Goal: Transaction & Acquisition: Register for event/course

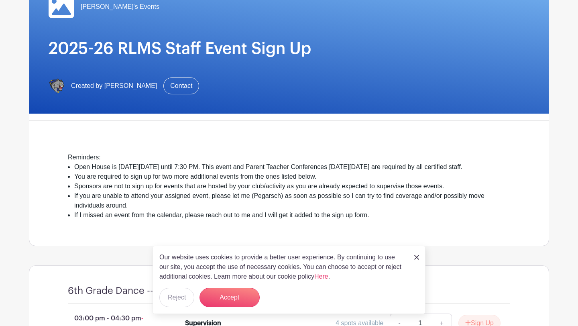
scroll to position [94, 0]
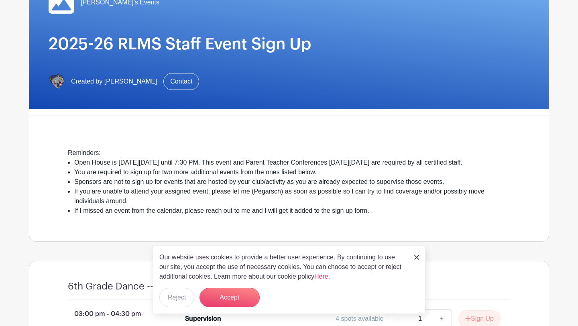
click at [417, 258] on img at bounding box center [416, 257] width 5 height 5
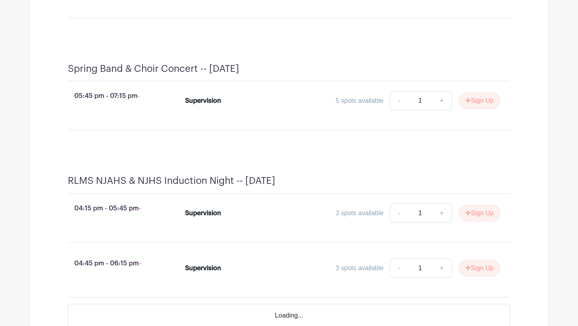
scroll to position [2060, 0]
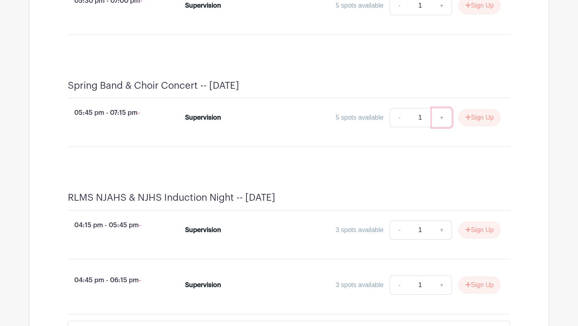
click at [439, 127] on link "+" at bounding box center [442, 117] width 20 height 19
click at [397, 127] on link "-" at bounding box center [399, 117] width 18 height 19
type input "1"
click at [477, 126] on button "Sign Up" at bounding box center [479, 117] width 42 height 17
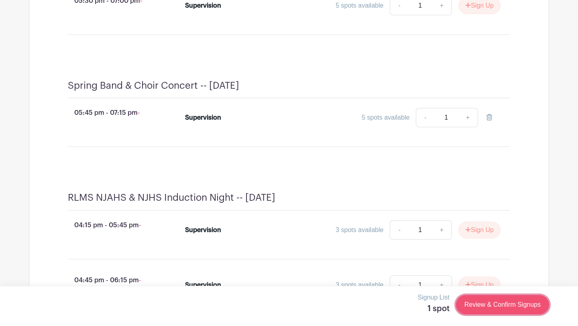
click at [499, 306] on link "Review & Confirm Signups" at bounding box center [502, 304] width 93 height 19
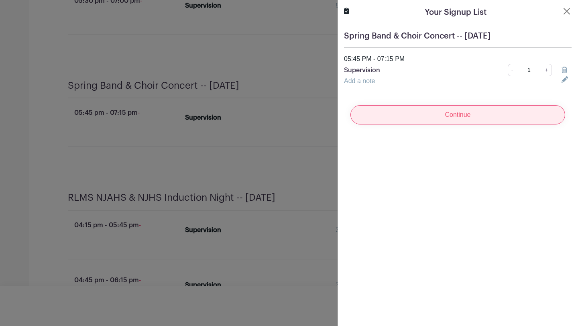
click at [439, 119] on input "Continue" at bounding box center [457, 114] width 215 height 19
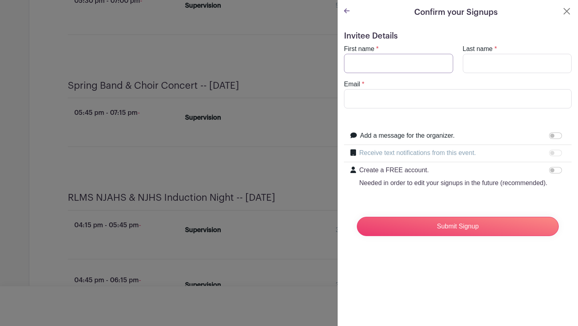
click at [403, 63] on input "First name" at bounding box center [398, 63] width 109 height 19
type input "[PERSON_NAME]"
type input "[EMAIL_ADDRESS][DOMAIN_NAME]"
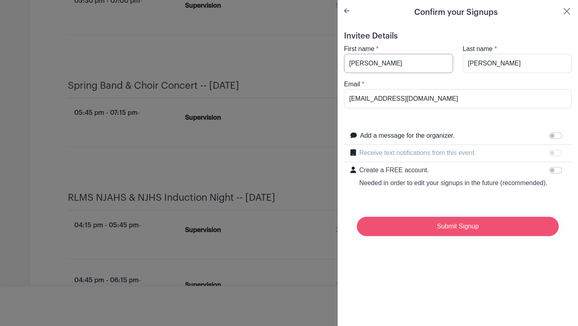
scroll to position [2077, 0]
click at [474, 224] on input "Submit Signup" at bounding box center [458, 226] width 202 height 19
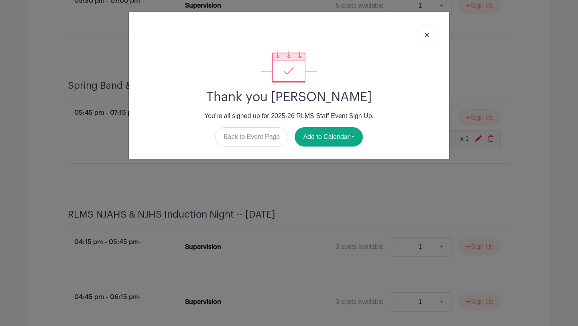
click at [427, 37] on img at bounding box center [427, 35] width 5 height 5
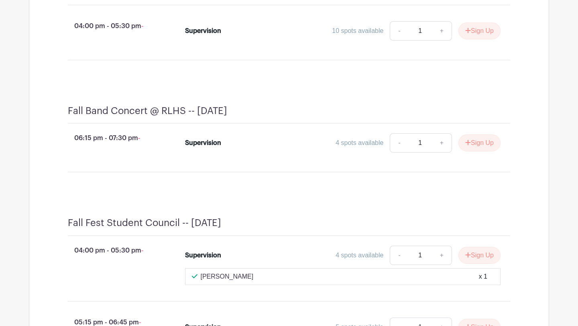
scroll to position [886, 0]
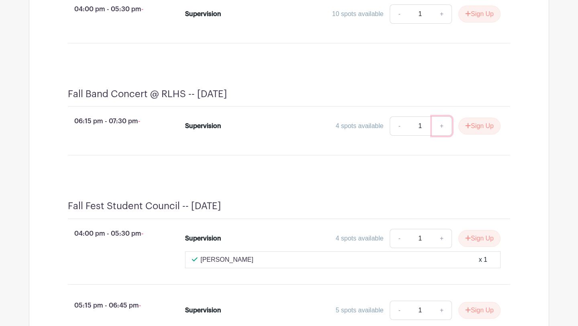
click at [442, 135] on link "+" at bounding box center [442, 125] width 20 height 19
click at [401, 135] on link "-" at bounding box center [399, 125] width 18 height 19
type input "1"
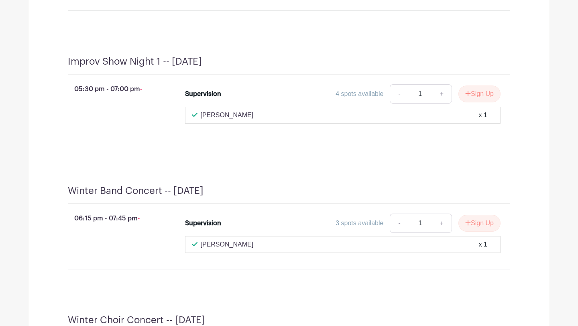
scroll to position [1346, 0]
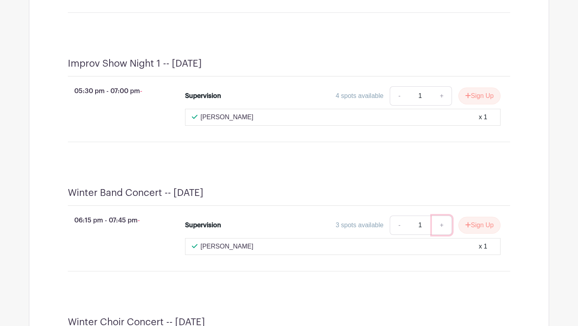
click at [444, 234] on link "+" at bounding box center [442, 225] width 20 height 19
type input "2"
click at [486, 234] on button "Sign Up" at bounding box center [479, 225] width 42 height 17
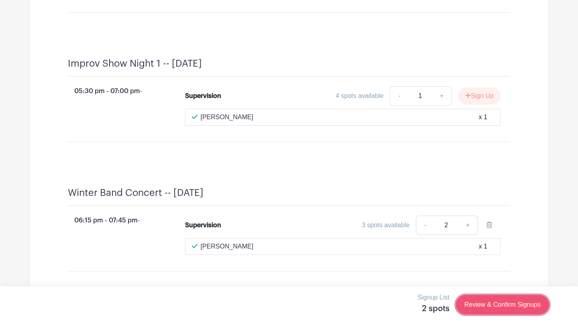
click at [503, 302] on link "Review & Confirm Signups" at bounding box center [502, 304] width 93 height 19
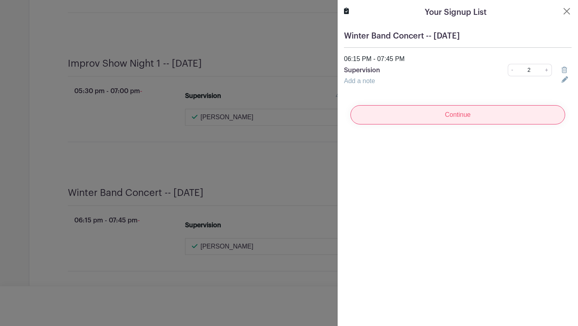
scroll to position [1362, 0]
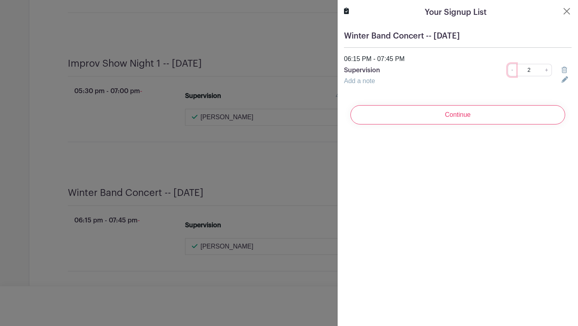
click at [513, 73] on link "-" at bounding box center [512, 70] width 9 height 12
type input "1"
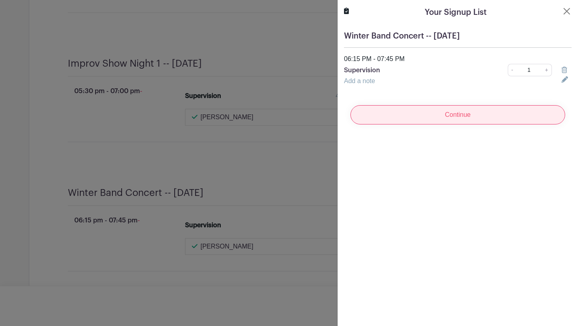
click at [496, 122] on input "Continue" at bounding box center [457, 114] width 215 height 19
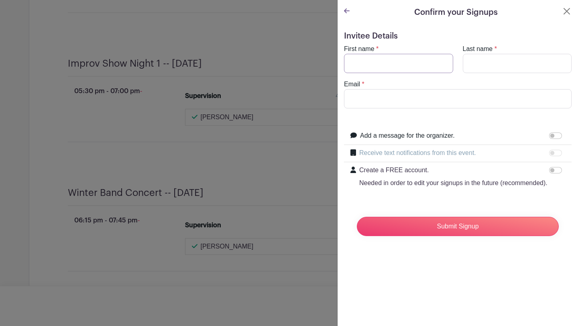
click at [412, 65] on input "First name" at bounding box center [398, 63] width 109 height 19
type input "[PERSON_NAME]"
type input "[EMAIL_ADDRESS][DOMAIN_NAME]"
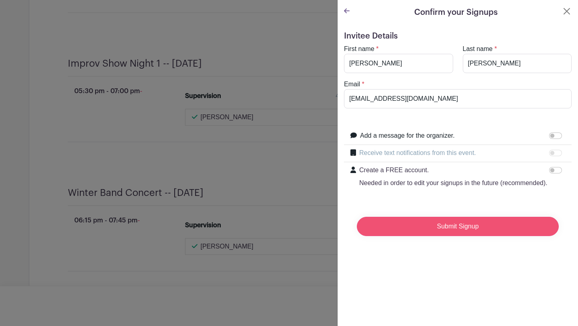
click at [438, 224] on input "Submit Signup" at bounding box center [458, 226] width 202 height 19
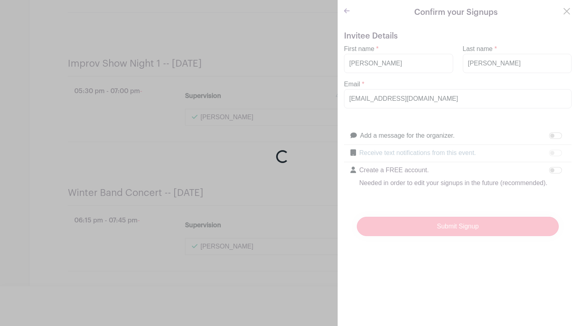
scroll to position [1396, 0]
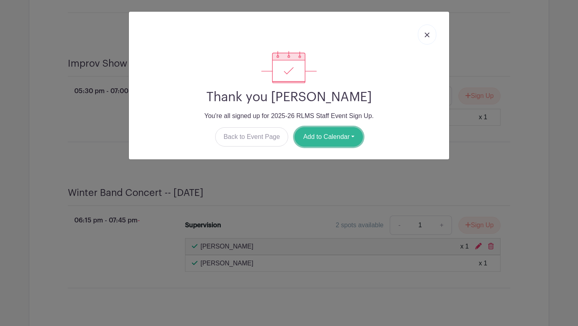
click at [338, 136] on button "Add to Calendar" at bounding box center [329, 136] width 68 height 19
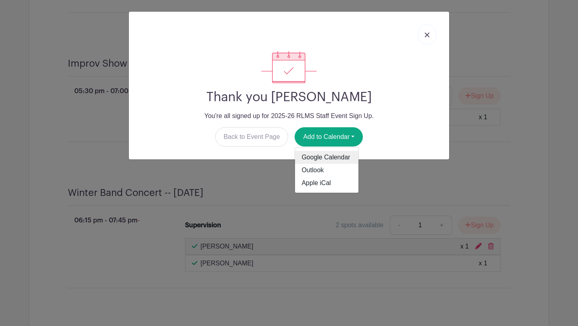
click at [335, 160] on link "Google Calendar" at bounding box center [326, 157] width 63 height 13
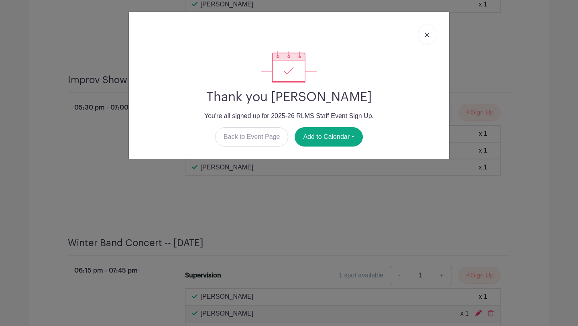
scroll to position [1529, 0]
click at [340, 140] on button "Add to Calendar" at bounding box center [329, 136] width 68 height 19
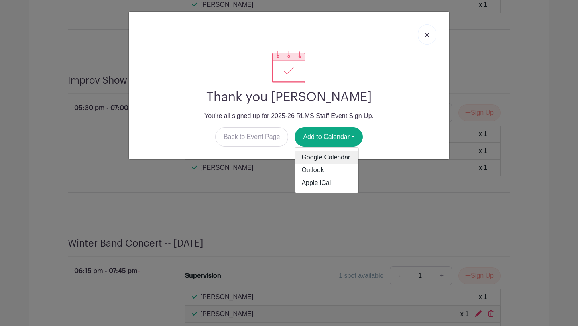
click at [336, 157] on link "Google Calendar" at bounding box center [326, 157] width 63 height 13
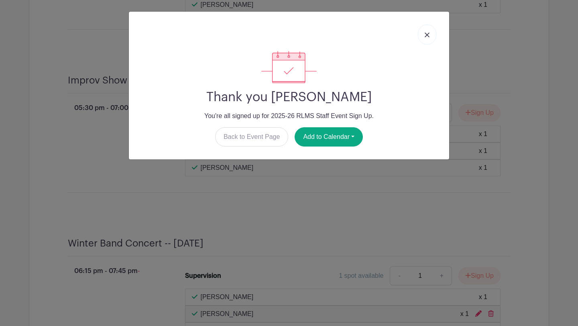
scroll to position [1543, 0]
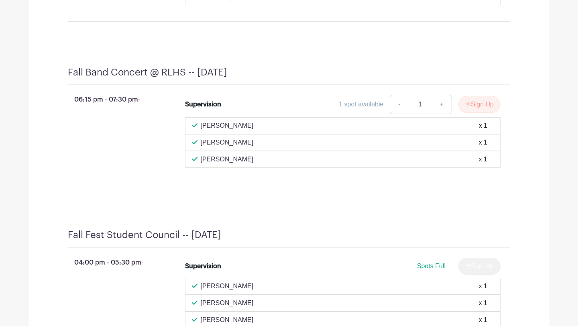
scroll to position [1086, 0]
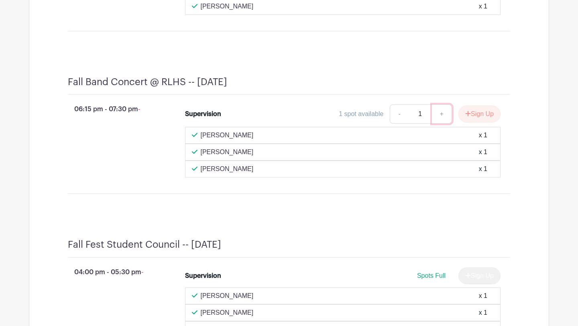
click at [441, 124] on link "+" at bounding box center [442, 113] width 20 height 19
click at [398, 124] on link "-" at bounding box center [399, 113] width 18 height 19
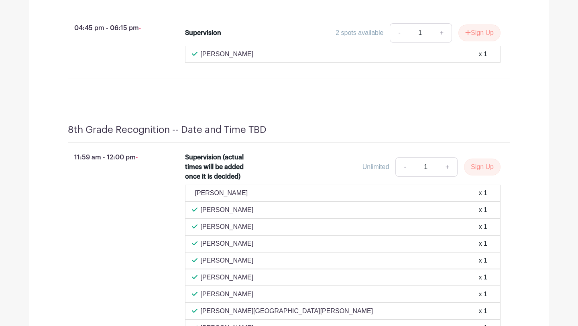
scroll to position [3837, 0]
